Goal: Task Accomplishment & Management: Manage account settings

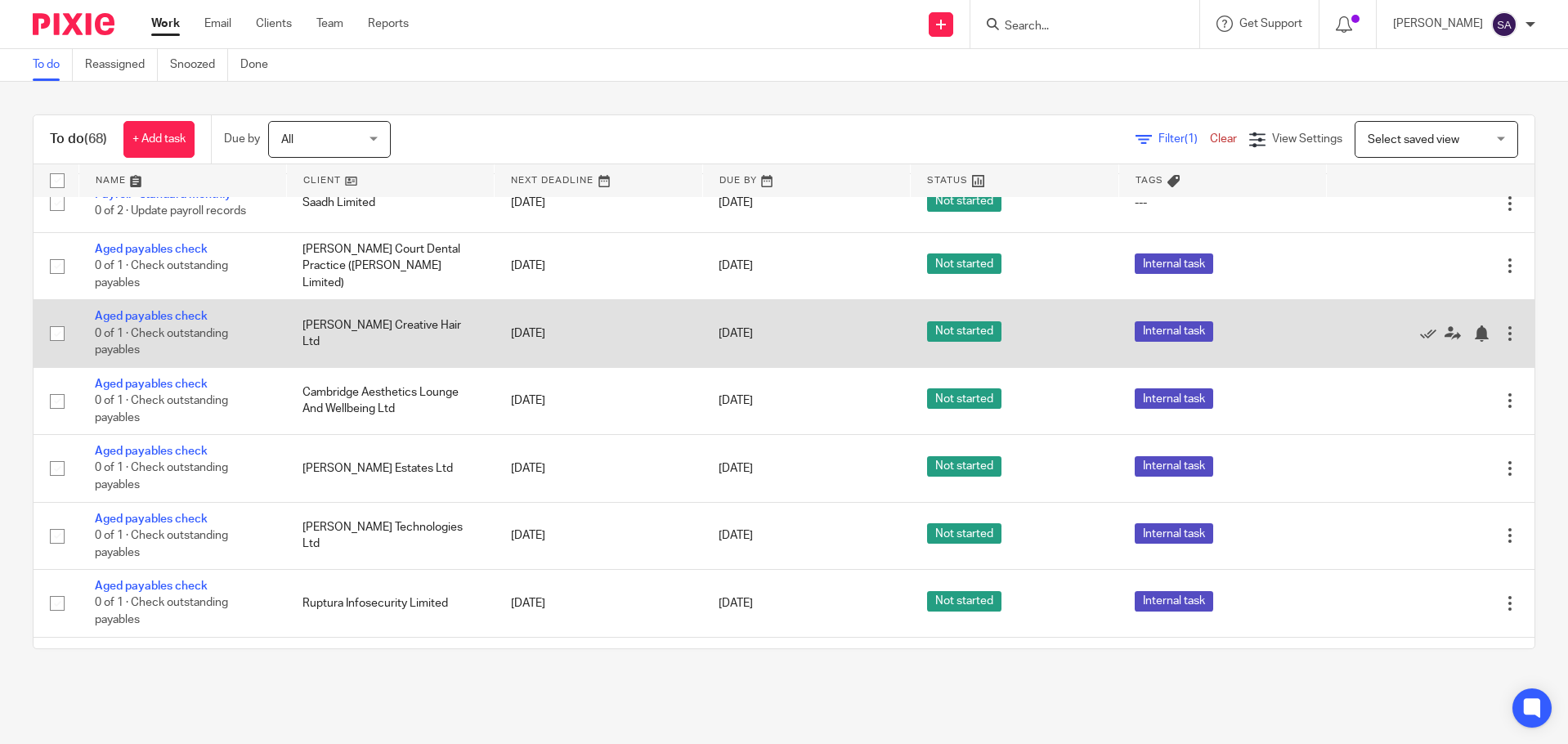
scroll to position [2454, 0]
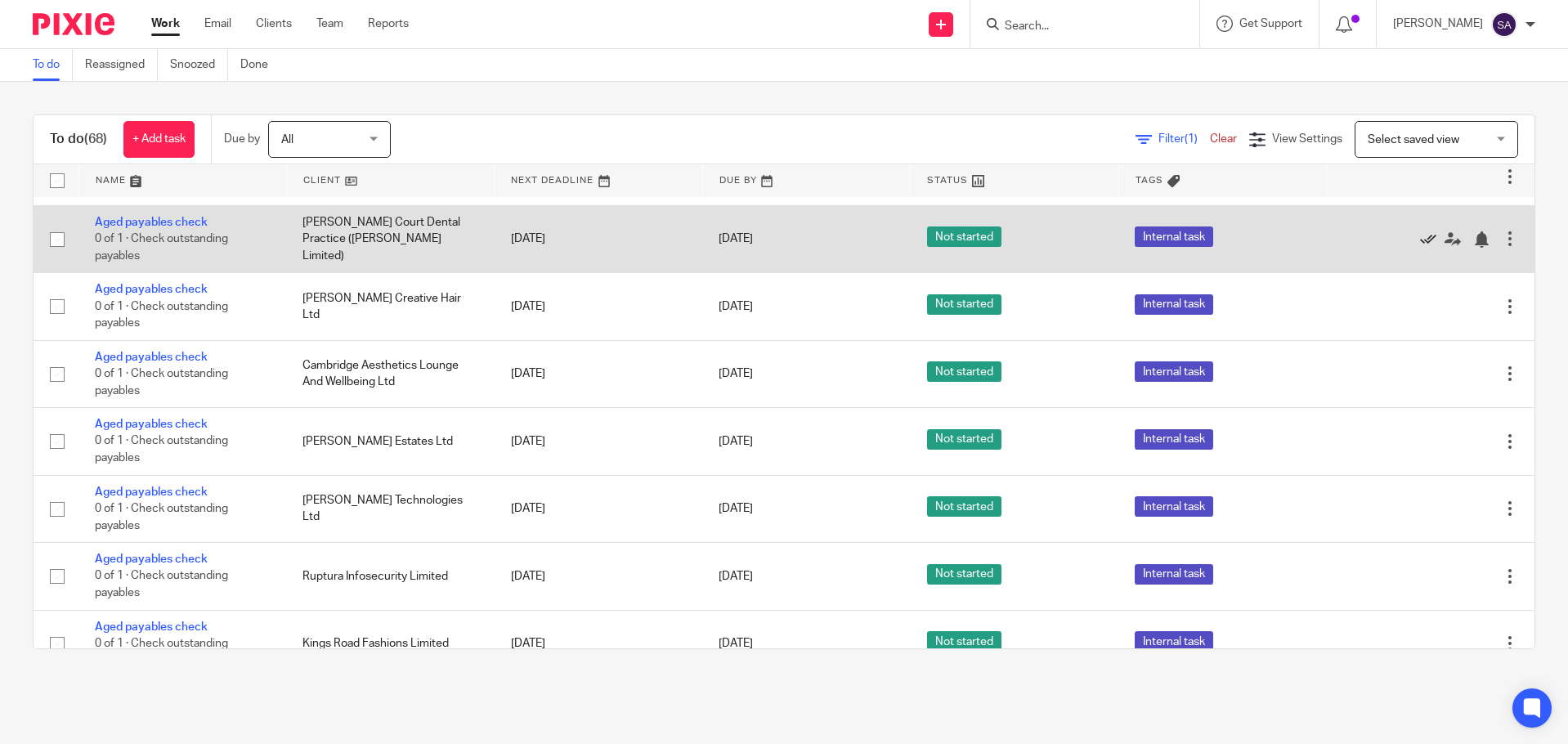
click at [1420, 232] on icon at bounding box center [1429, 240] width 16 height 16
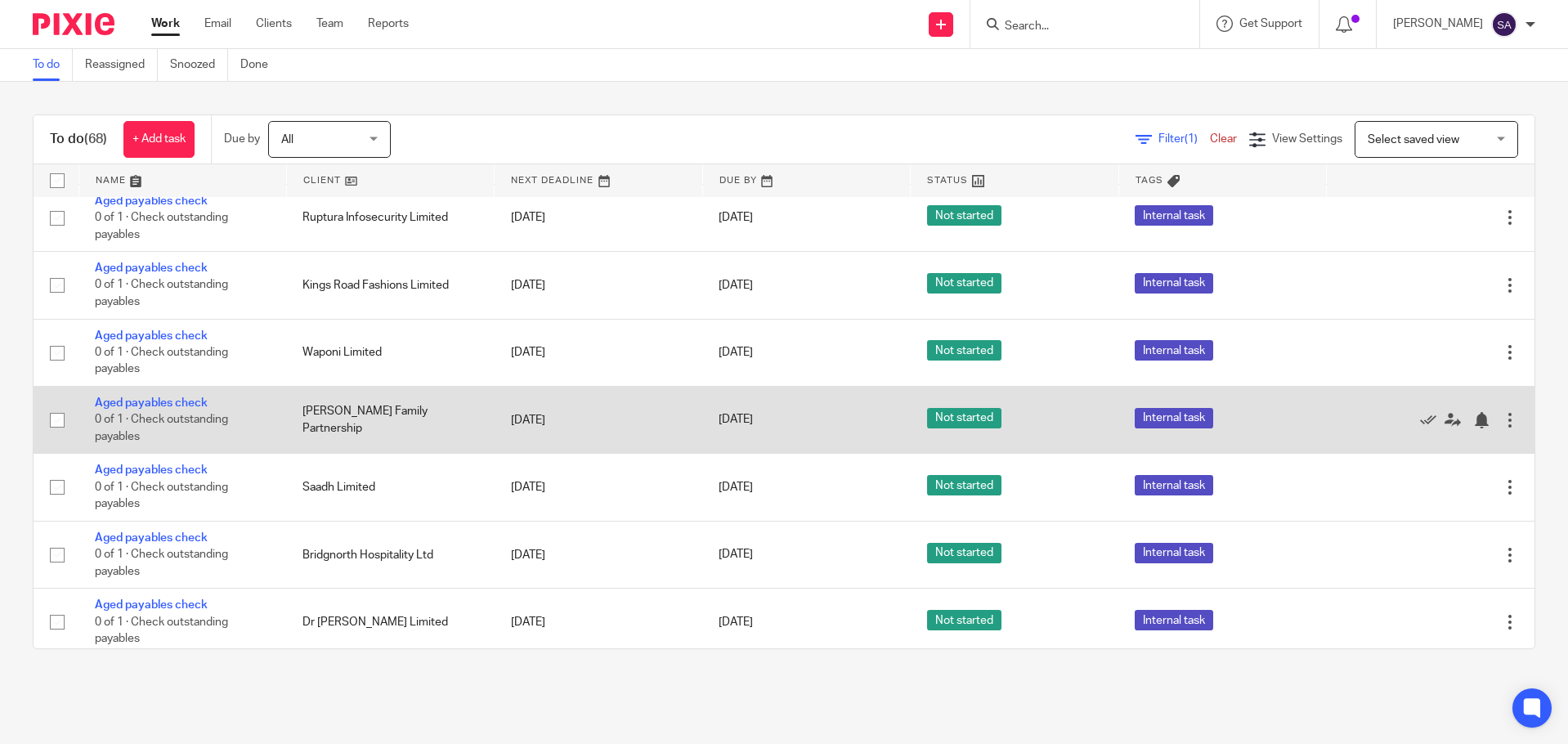
scroll to position [2720, 0]
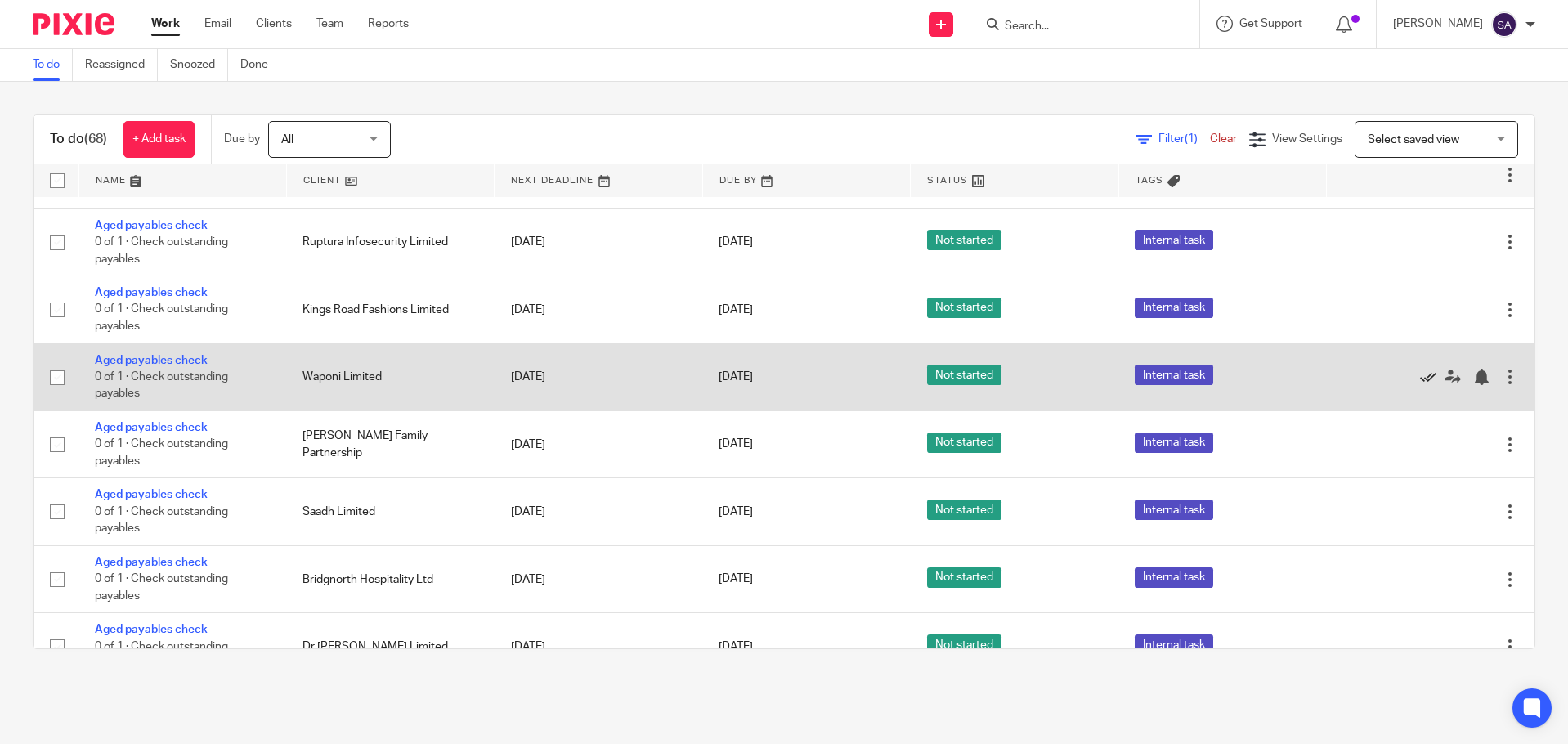
click at [1420, 369] on icon at bounding box center [1429, 377] width 16 height 16
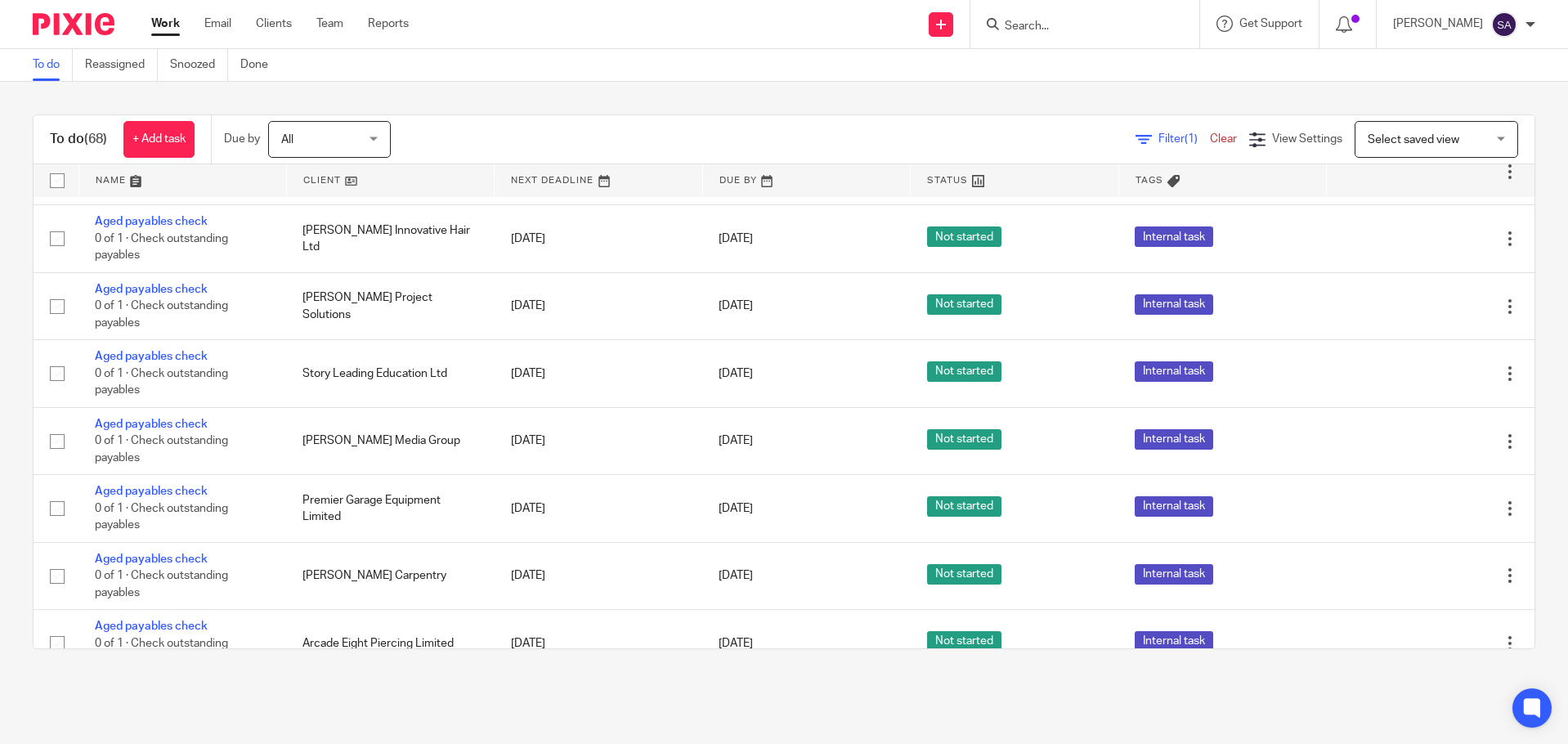
scroll to position [3129, 0]
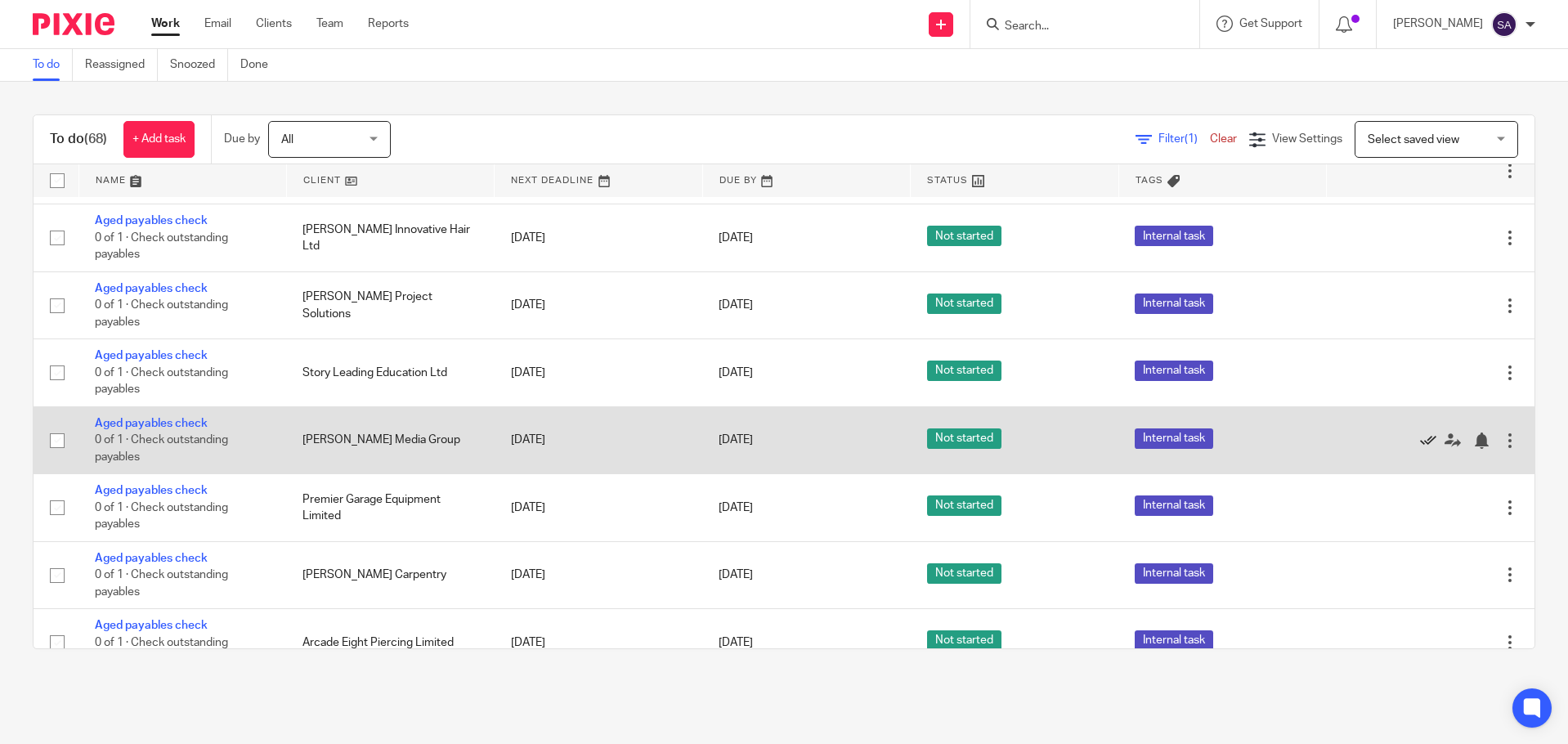
click at [1420, 432] on icon at bounding box center [1429, 440] width 16 height 16
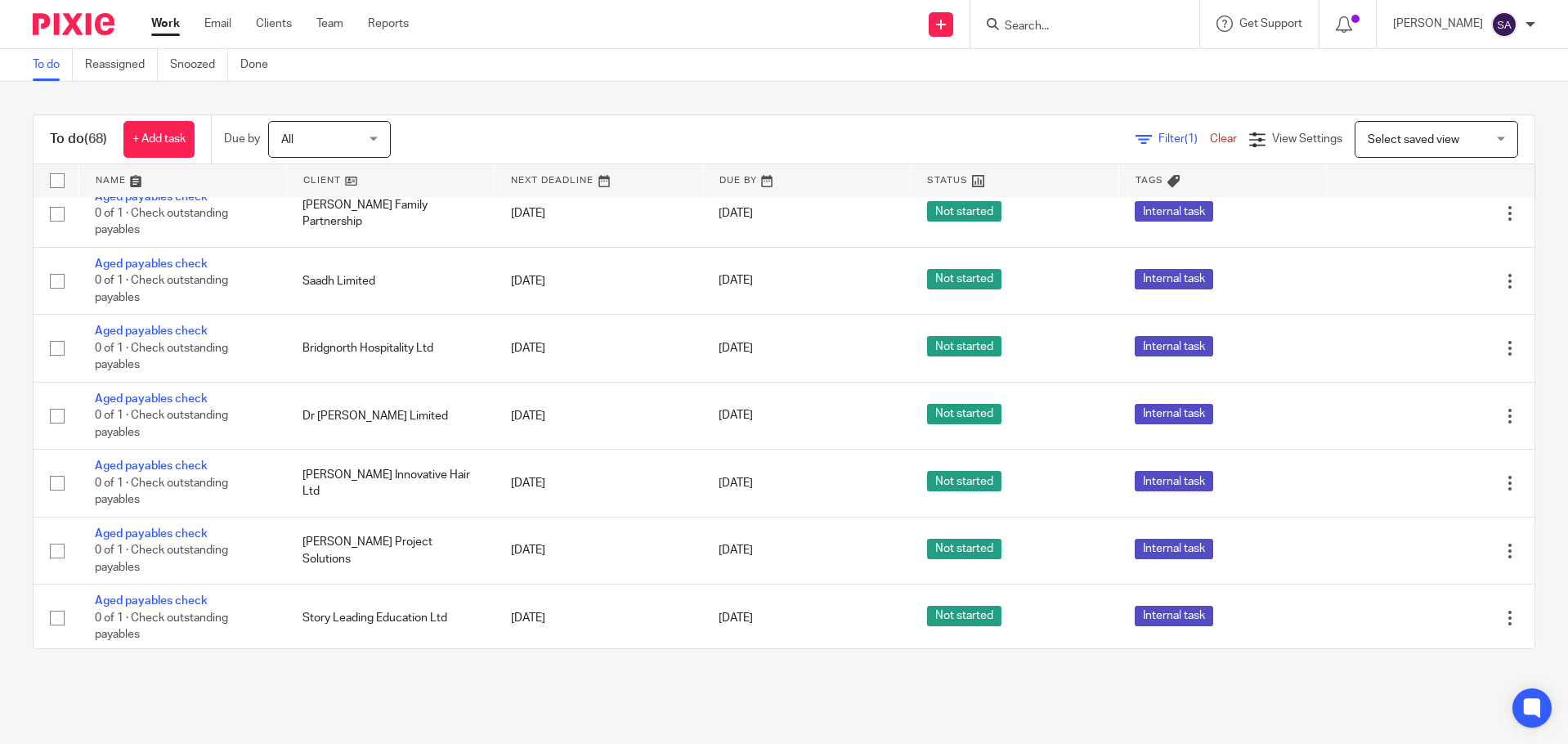
scroll to position [2557, 0]
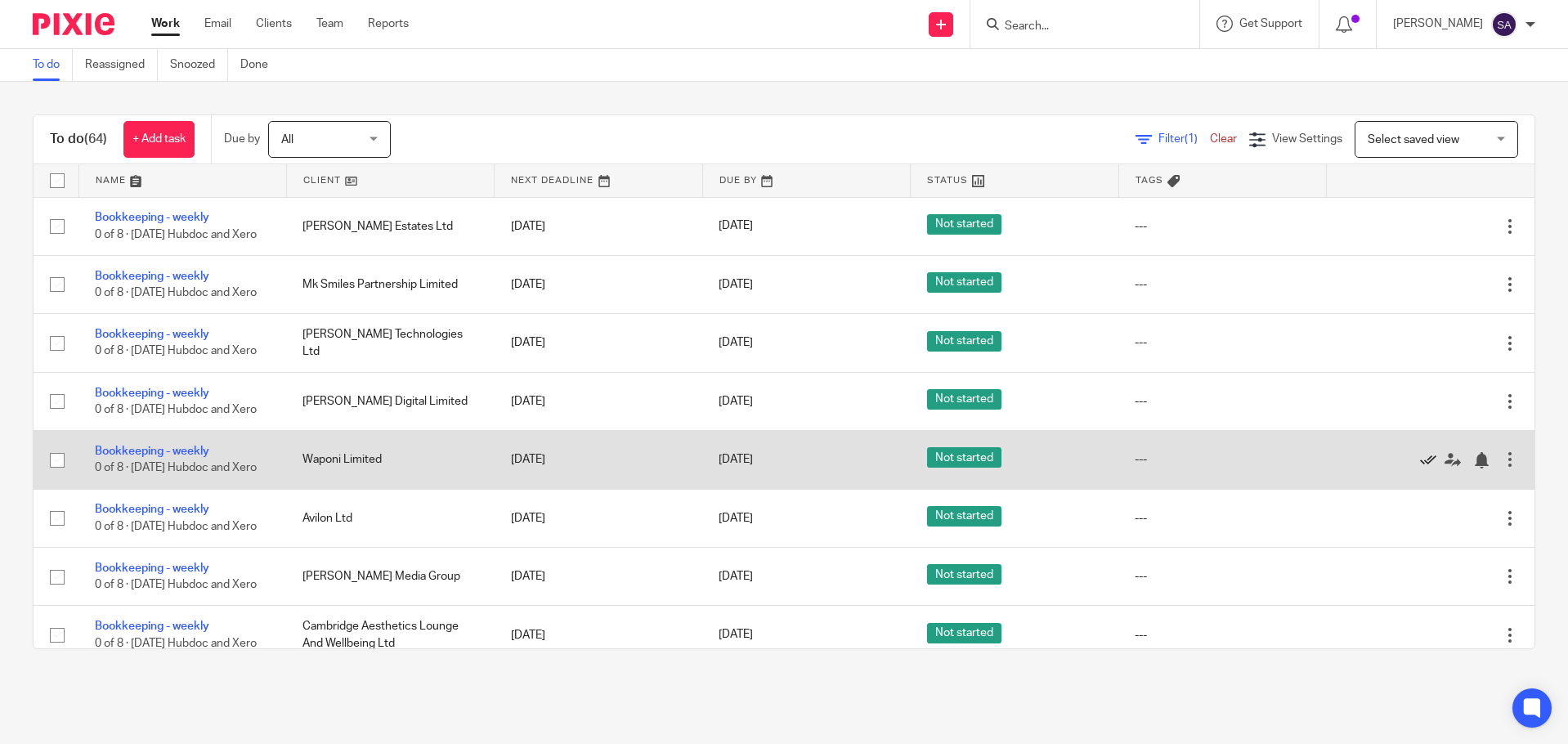
click at [1420, 457] on icon at bounding box center [1429, 460] width 16 height 16
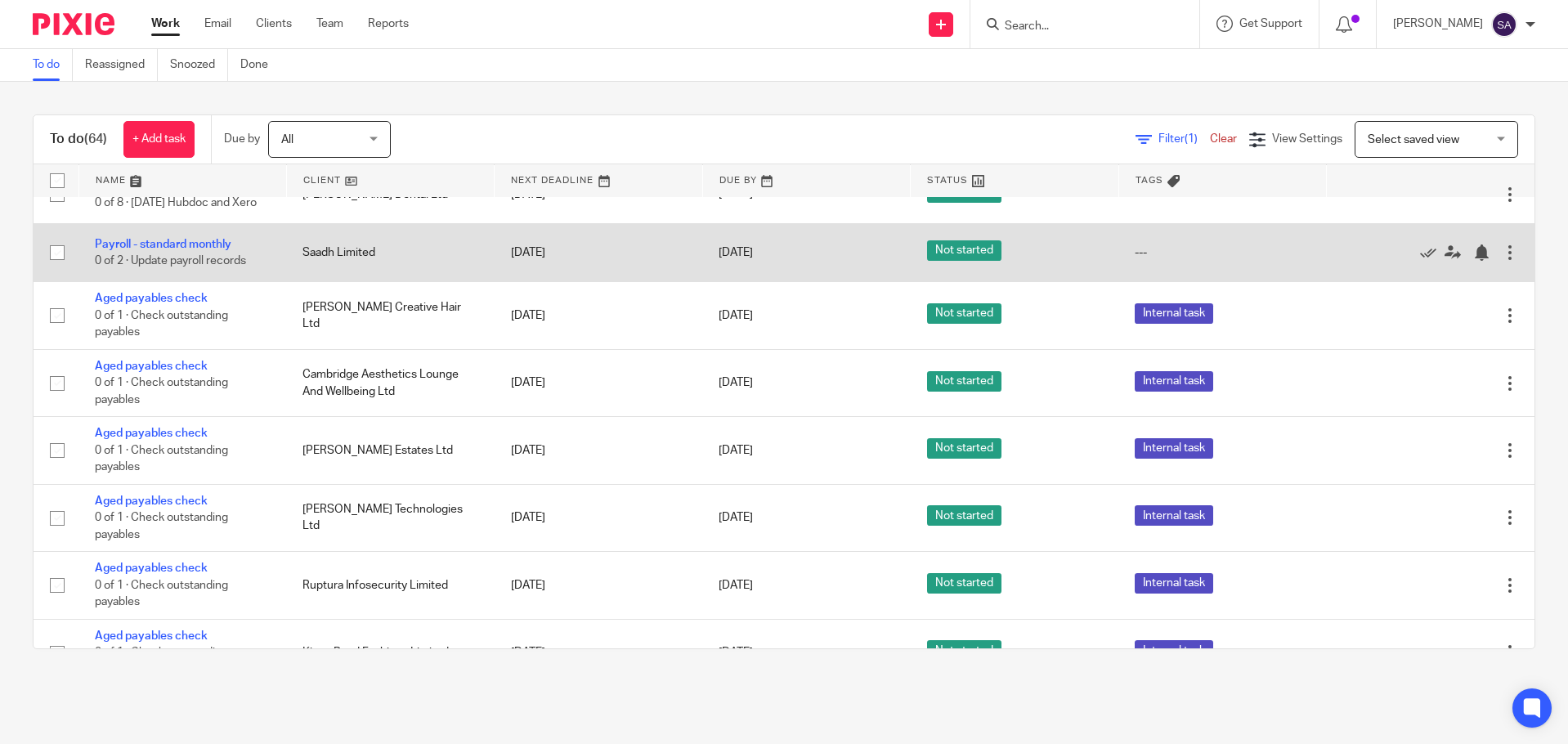
scroll to position [2289, 0]
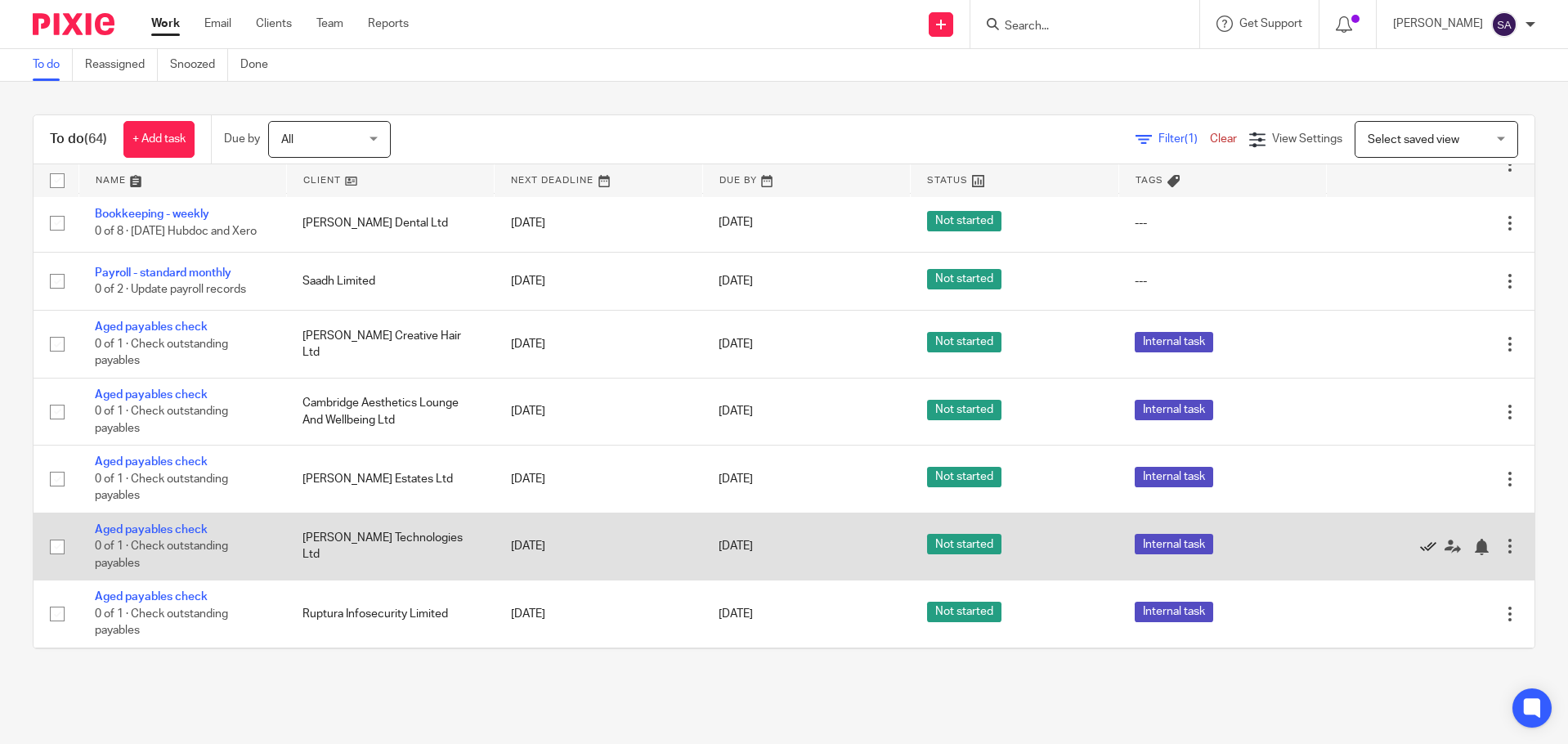
click at [1420, 539] on icon at bounding box center [1429, 547] width 16 height 16
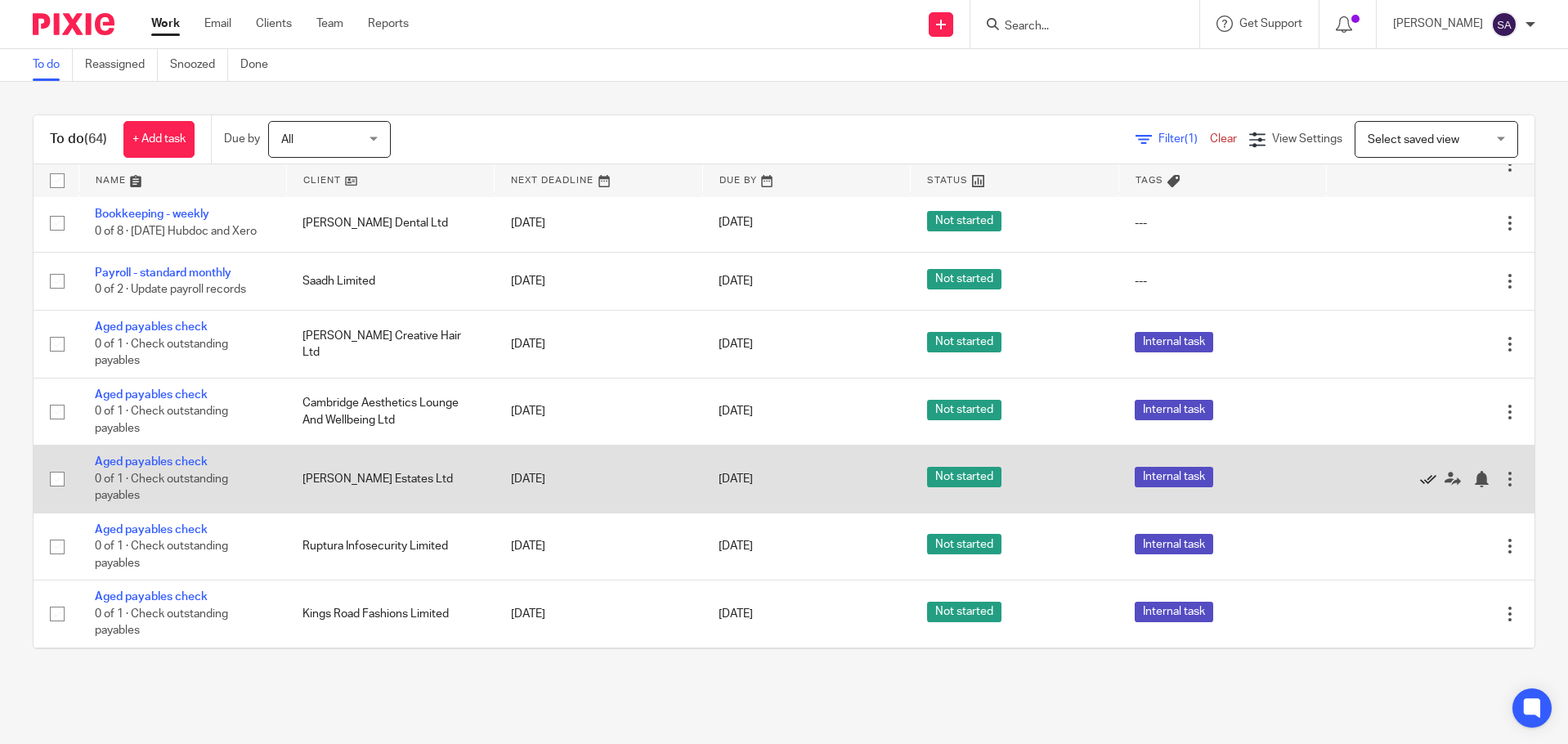
click at [1420, 471] on icon at bounding box center [1429, 480] width 16 height 16
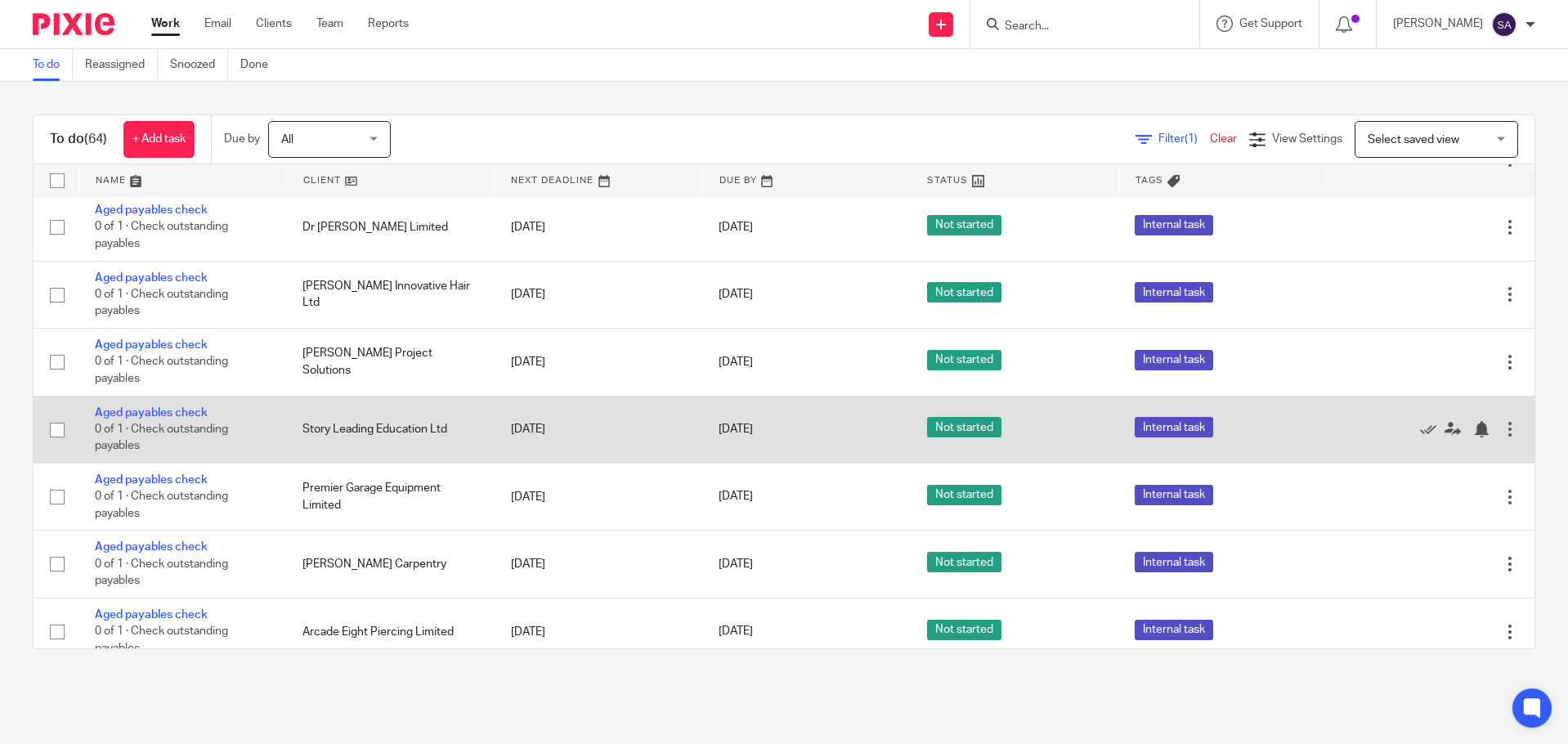
scroll to position [2862, 0]
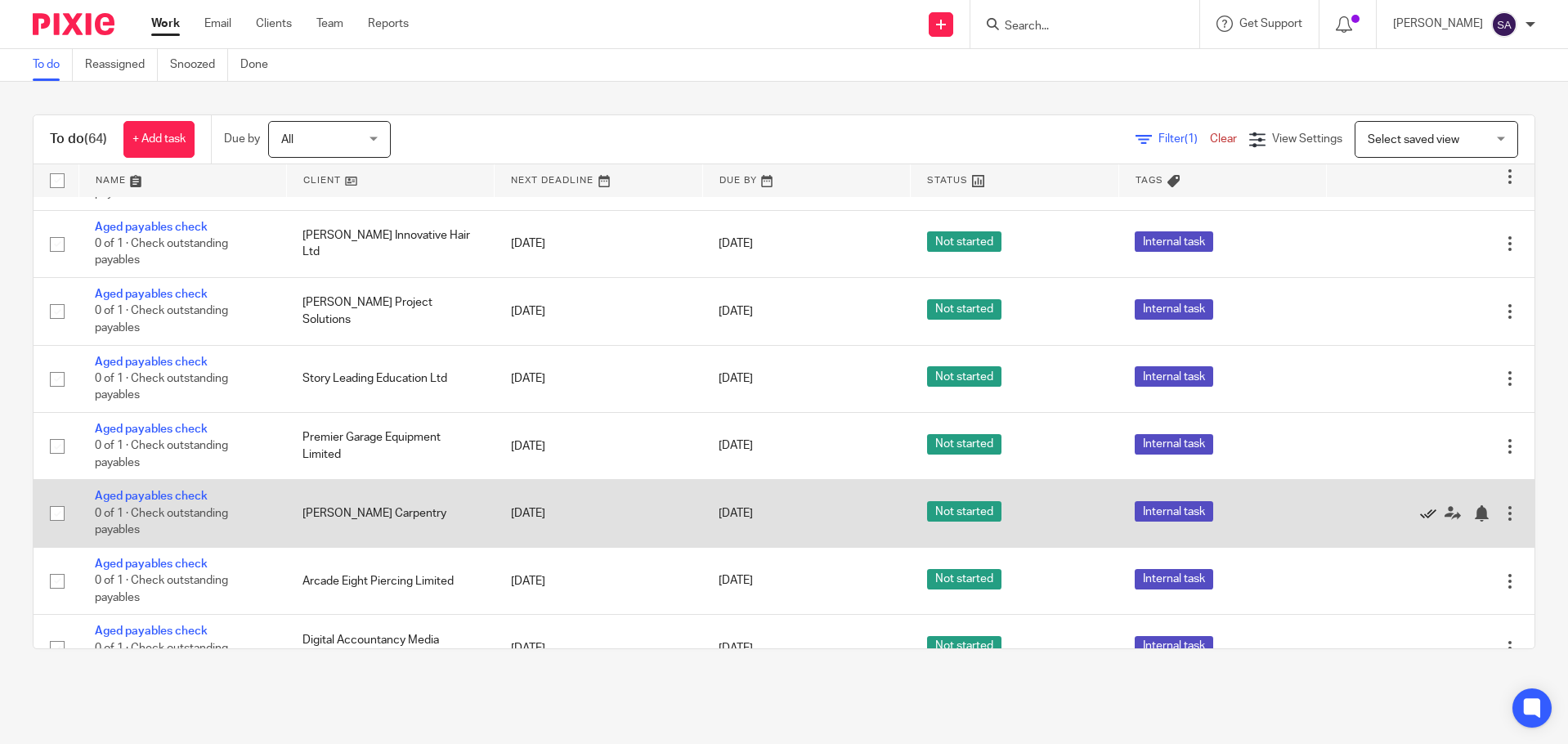
click at [1420, 505] on icon at bounding box center [1429, 513] width 16 height 16
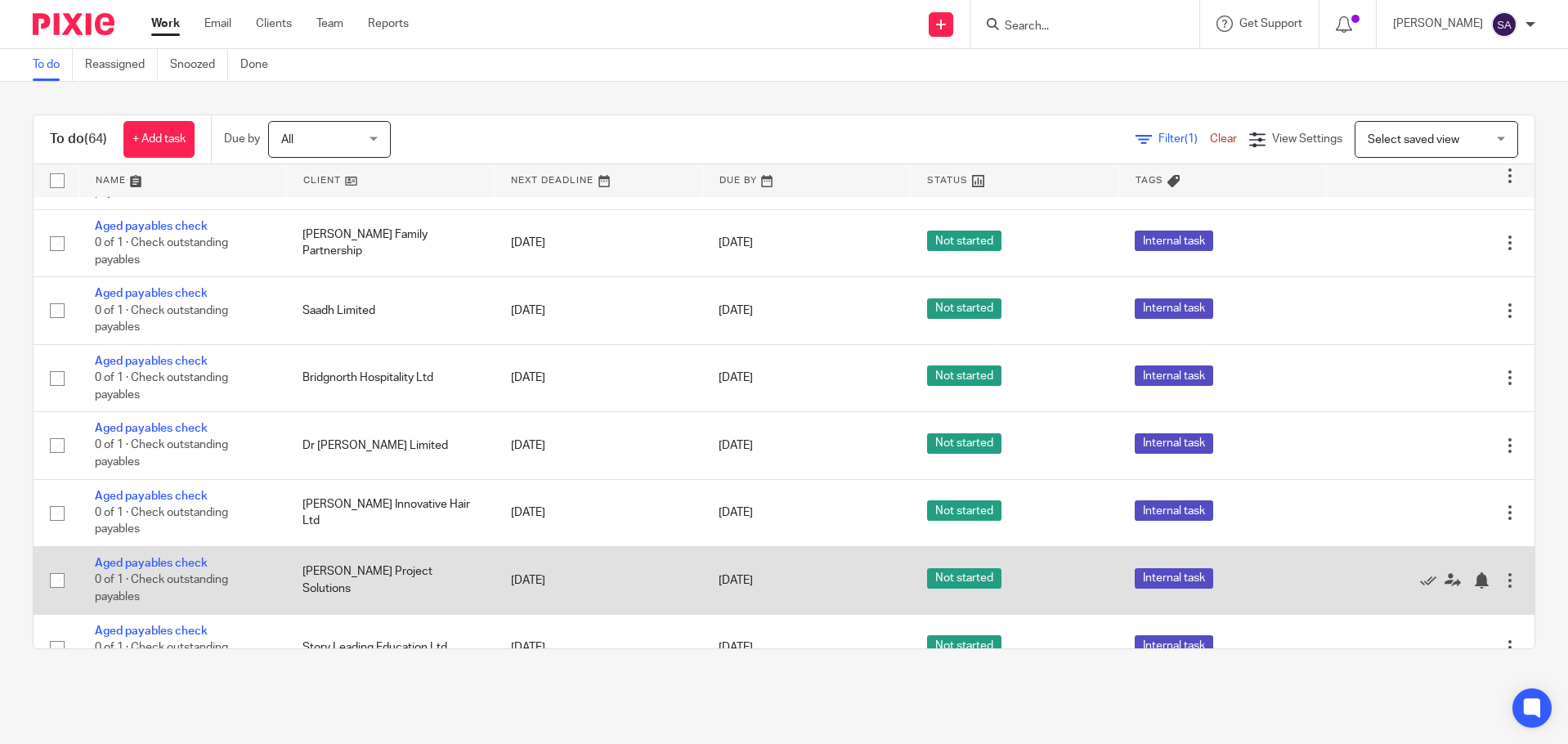
scroll to position [2584, 0]
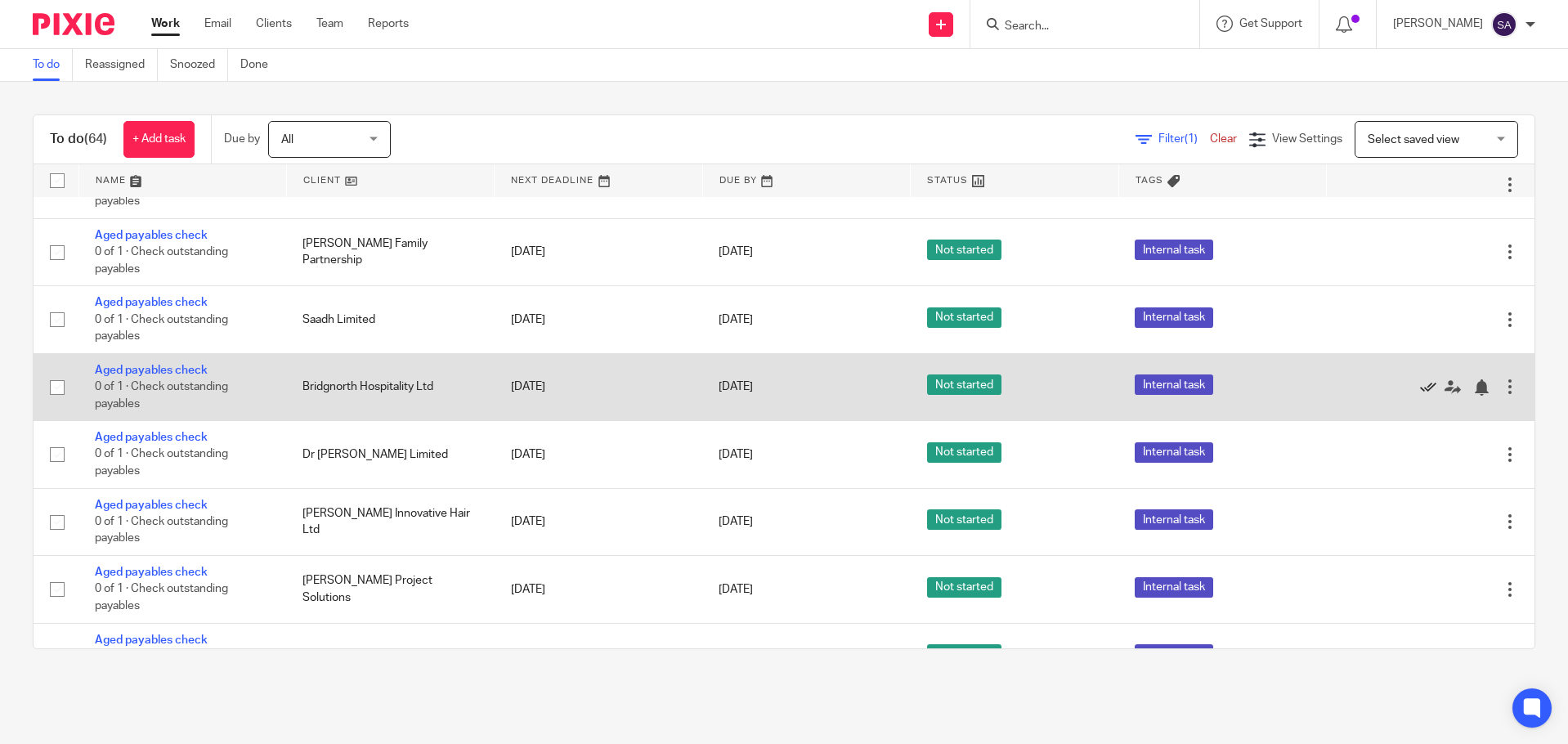
click at [1420, 379] on icon at bounding box center [1429, 388] width 16 height 16
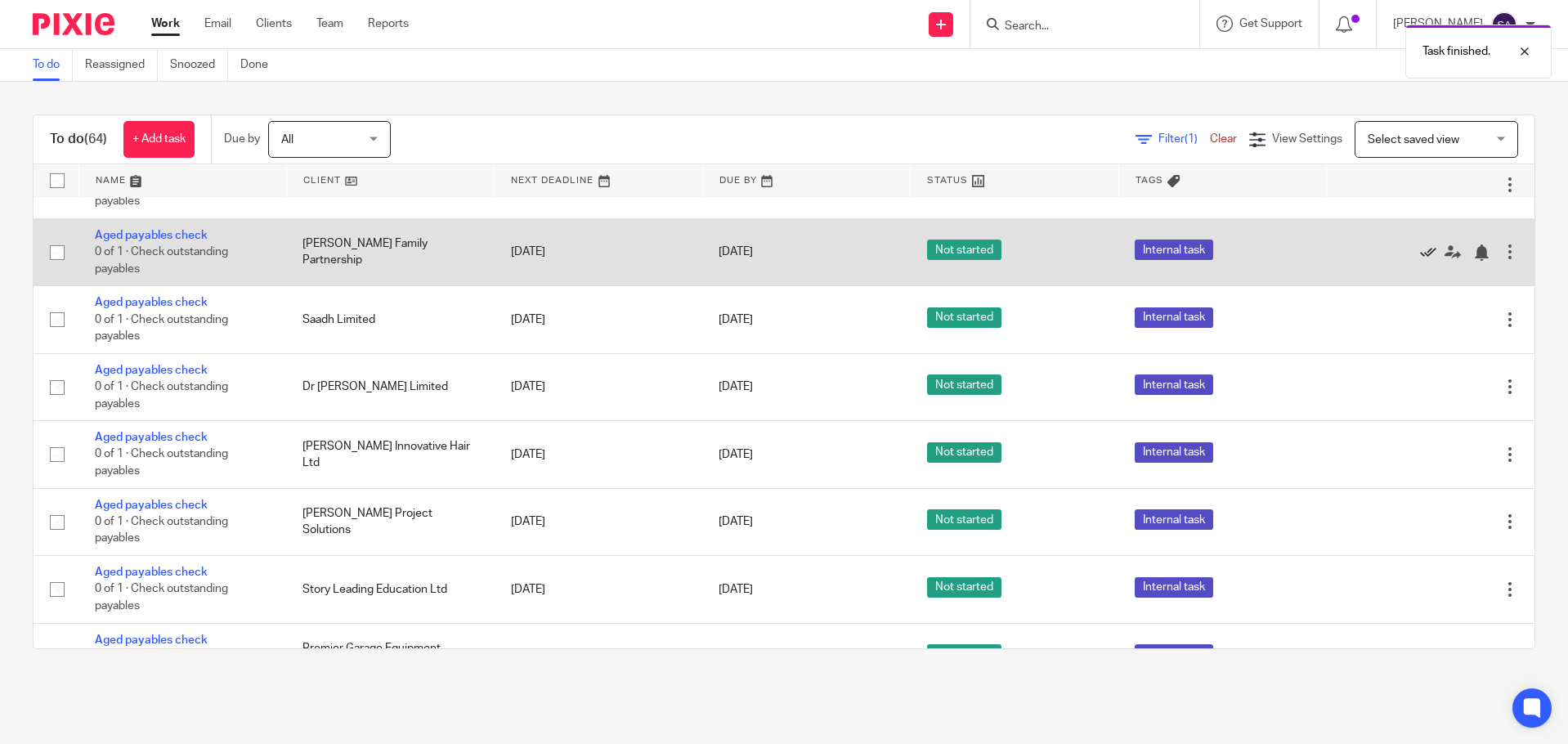
click at [1420, 244] on icon at bounding box center [1429, 253] width 16 height 16
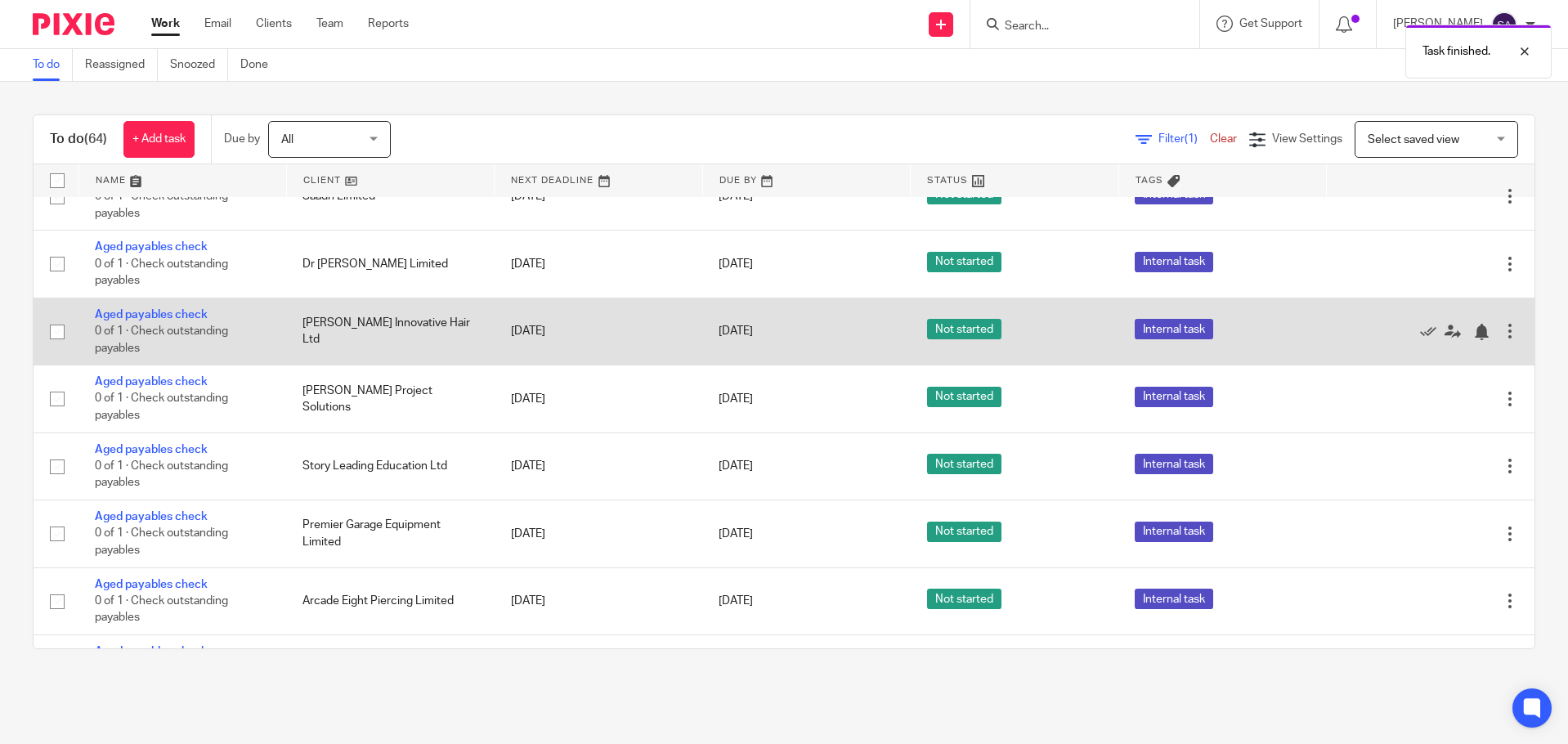
scroll to position [2666, 0]
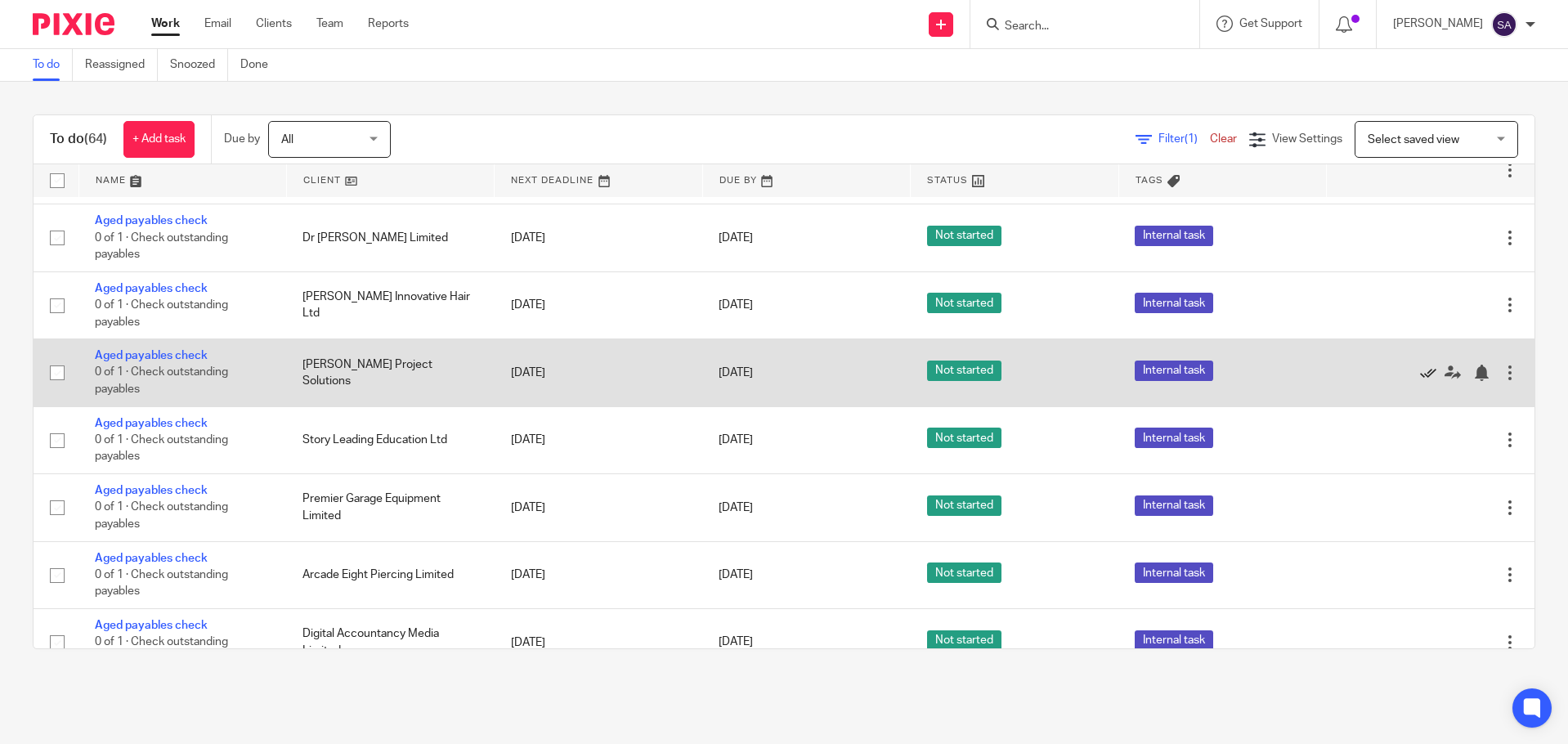
click at [1420, 365] on icon at bounding box center [1429, 373] width 16 height 16
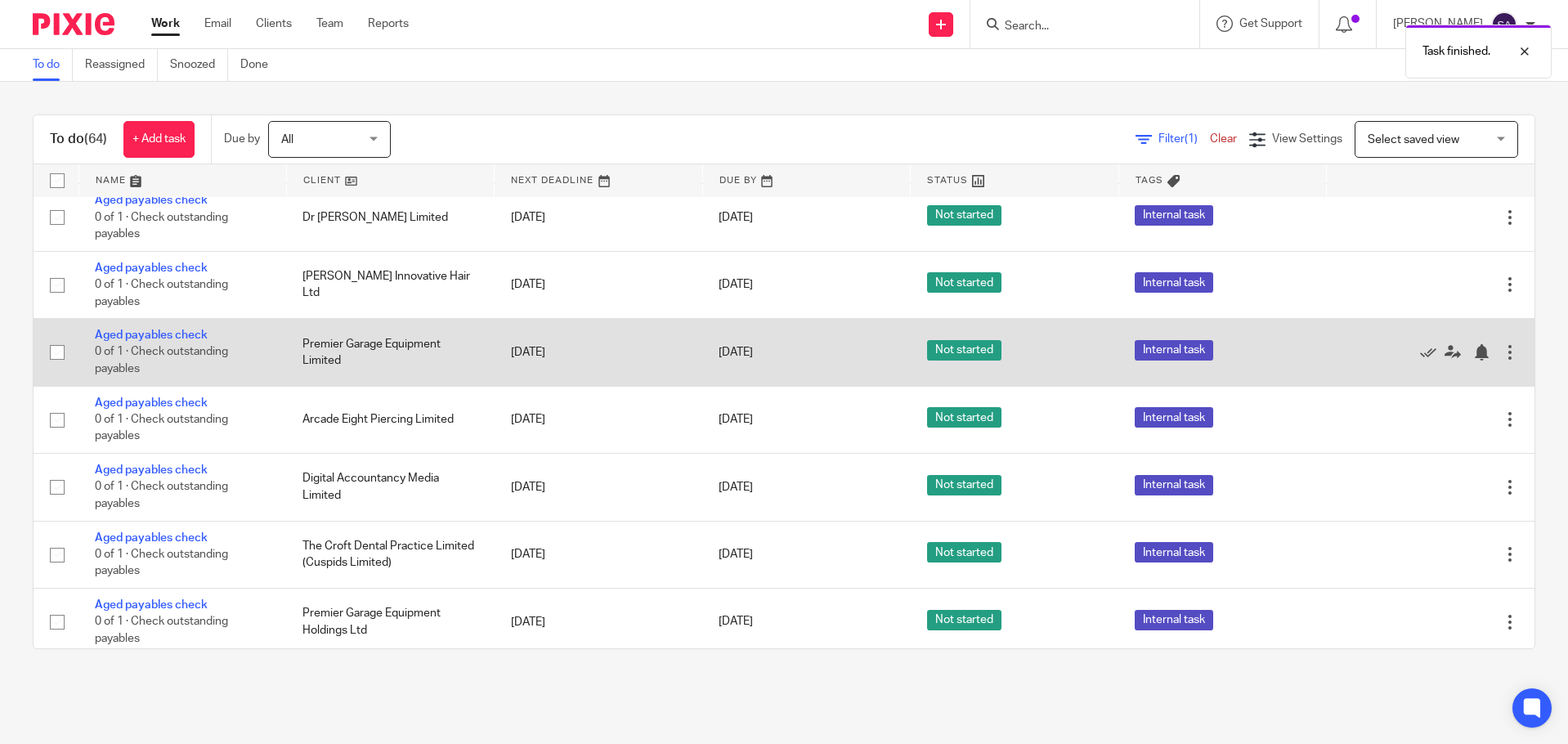
scroll to position [2748, 0]
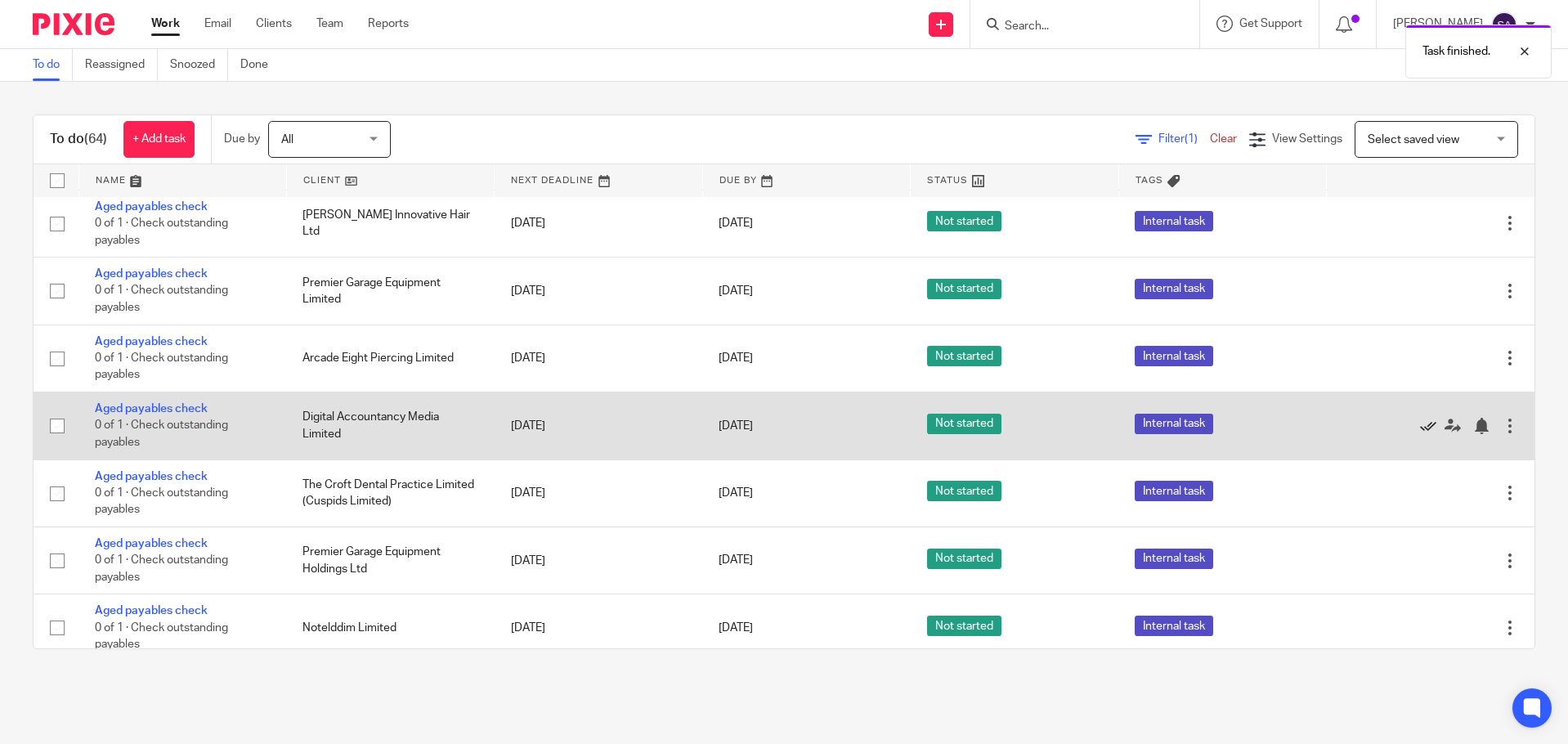
click at [1420, 418] on icon at bounding box center [1429, 426] width 16 height 16
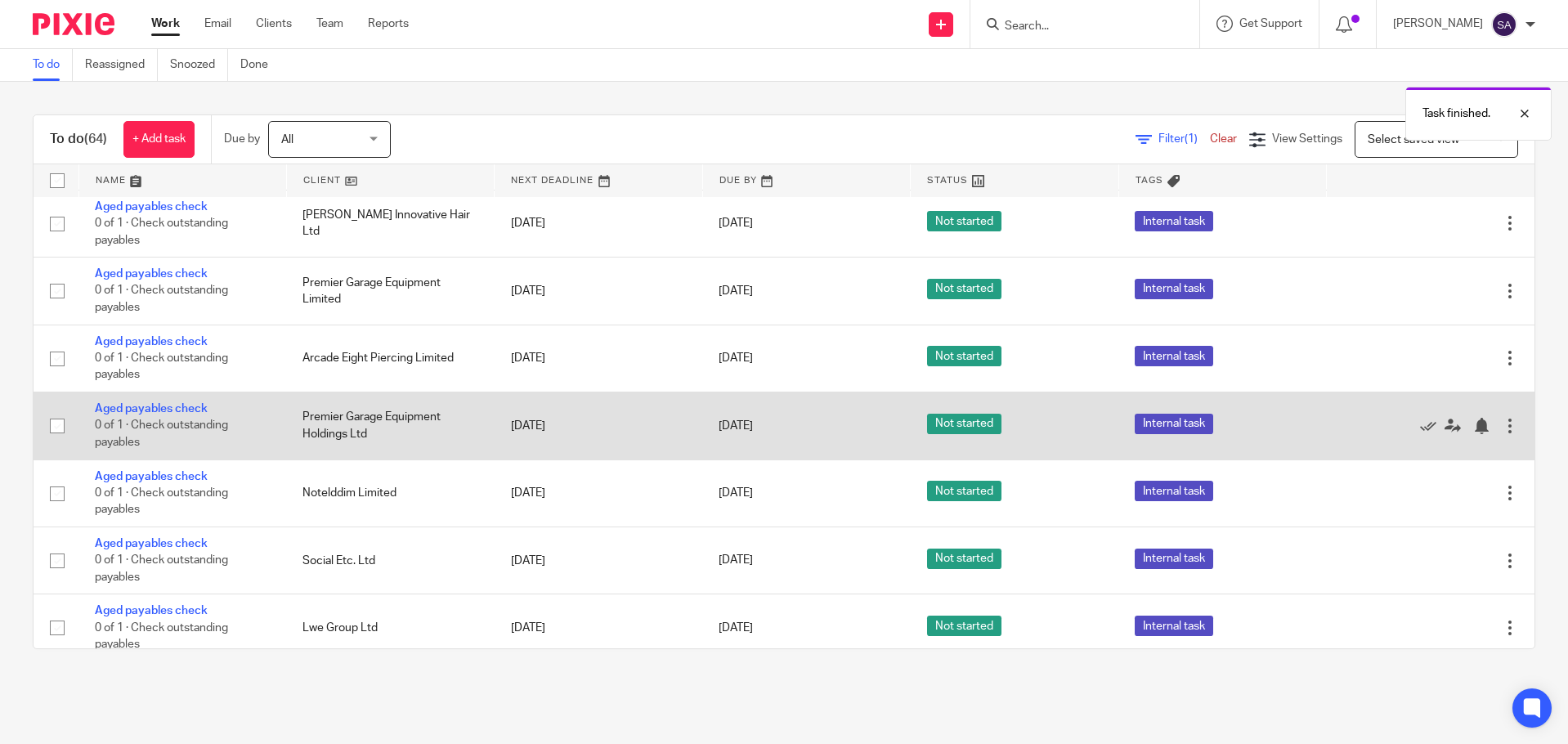
scroll to position [2752, 0]
